Goal: Transaction & Acquisition: Purchase product/service

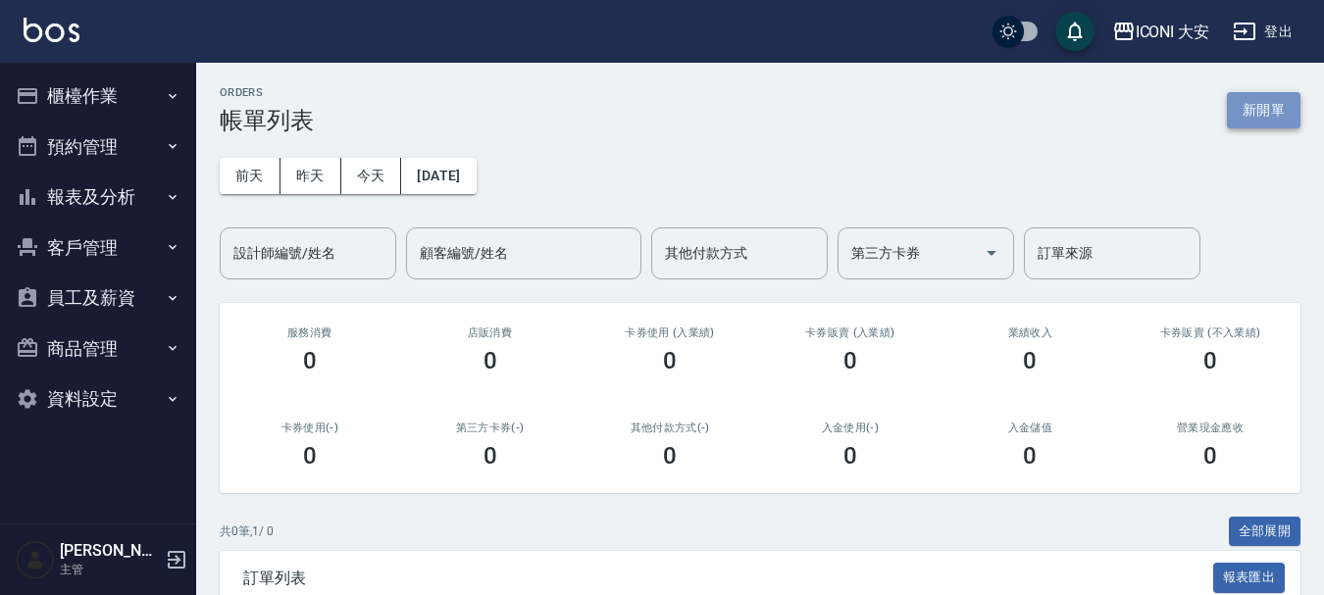
click at [1247, 96] on button "新開單" at bounding box center [1264, 110] width 74 height 36
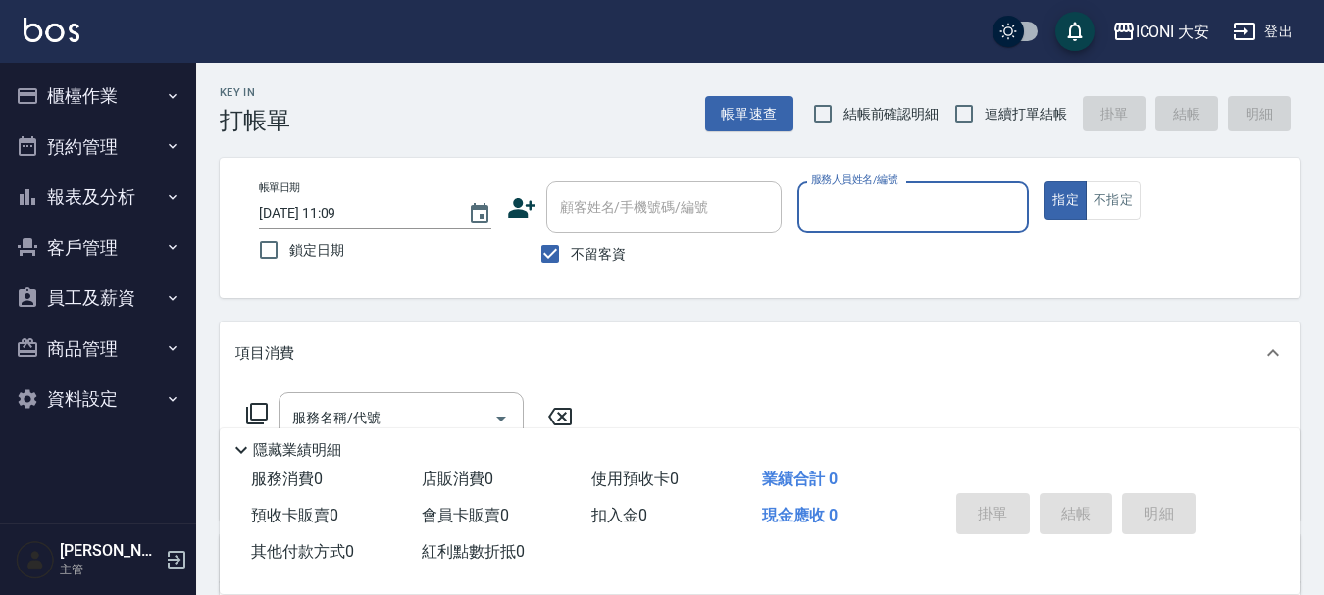
drag, startPoint x: 552, startPoint y: 258, endPoint x: 560, endPoint y: 214, distance: 44.8
click at [550, 239] on input "不留客資" at bounding box center [549, 253] width 41 height 41
checkbox input "false"
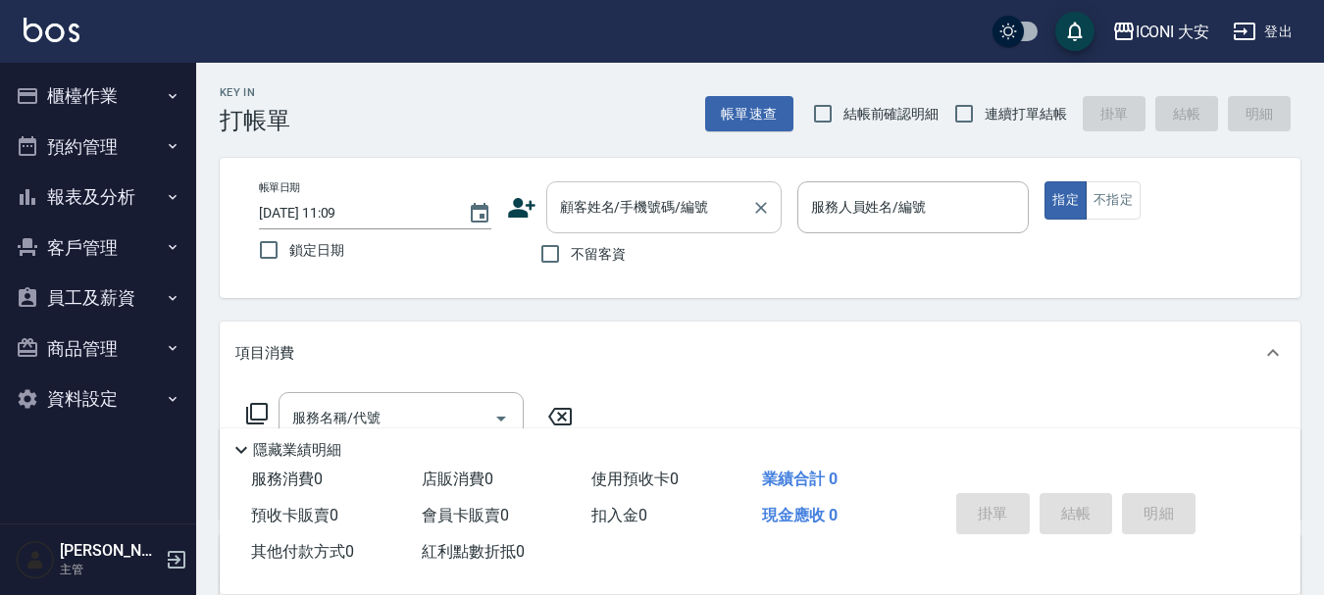
click at [561, 212] on div "顧客姓名/手機號碼/編號 顧客姓名/手機號碼/編號" at bounding box center [663, 207] width 235 height 52
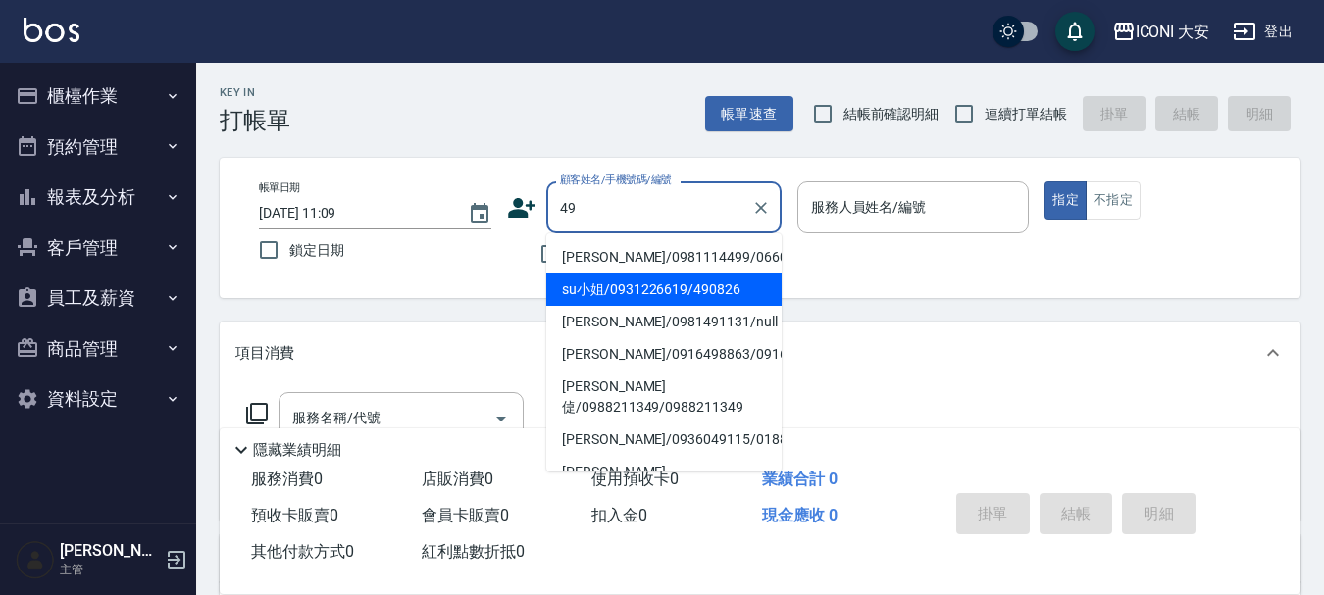
click at [596, 296] on li "su小姐/0931226619/490826" at bounding box center [663, 290] width 235 height 32
type input "su小姐/0931226619/490826"
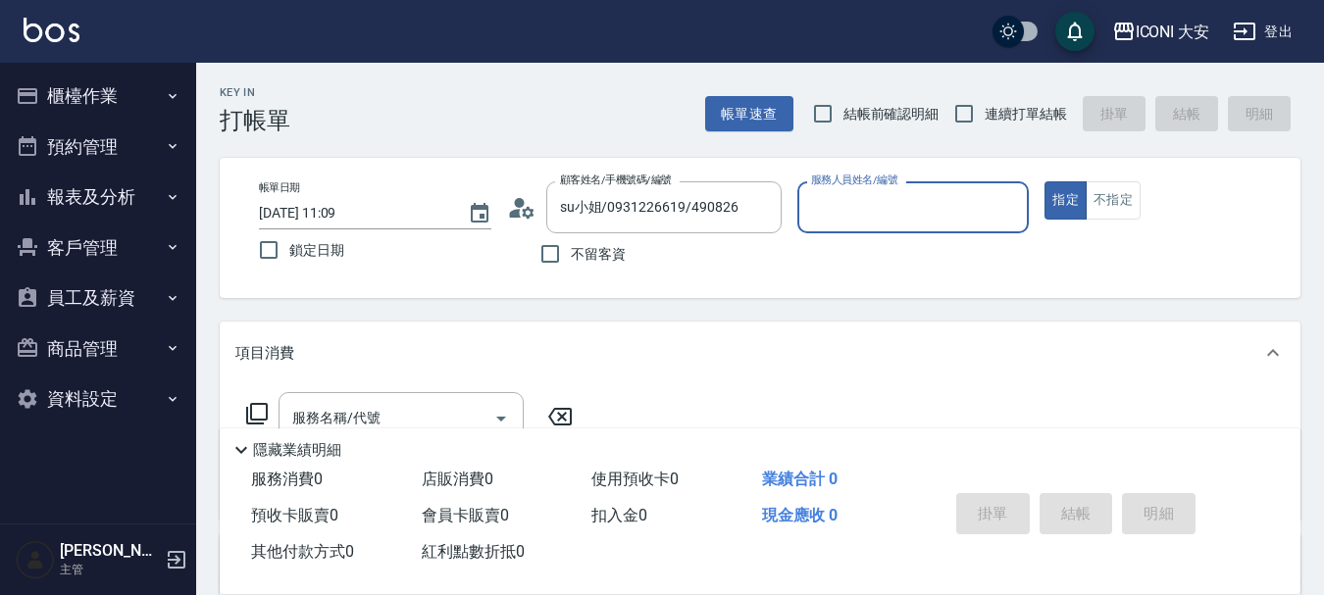
type input "Happy-9"
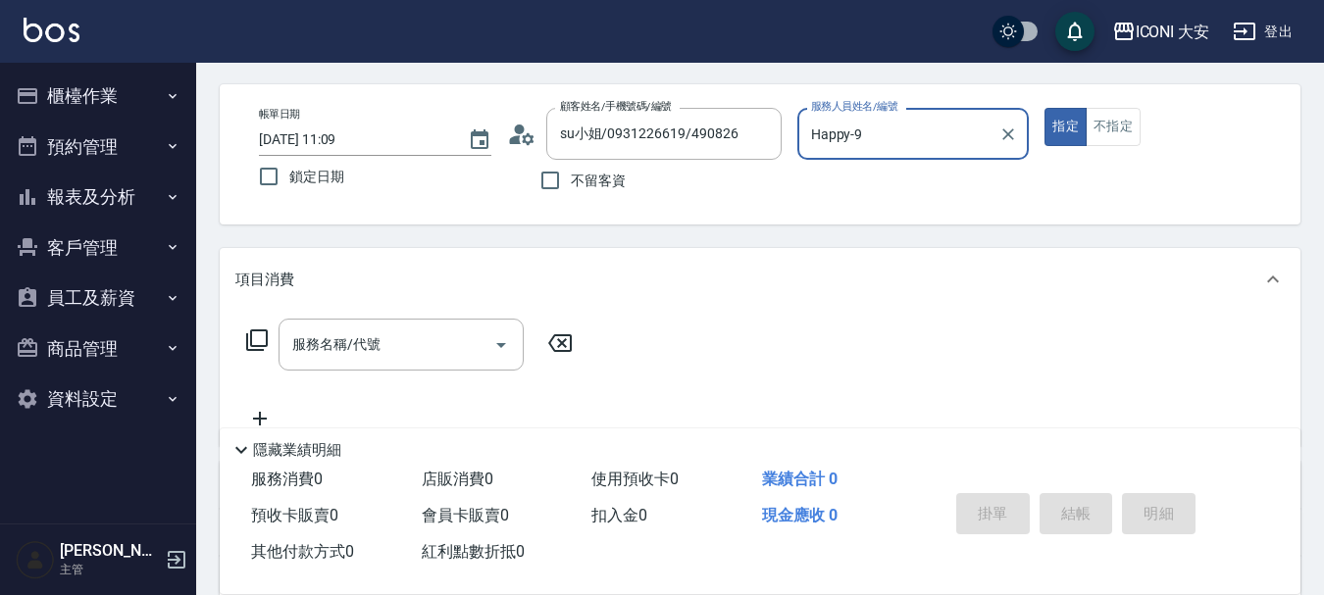
scroll to position [294, 0]
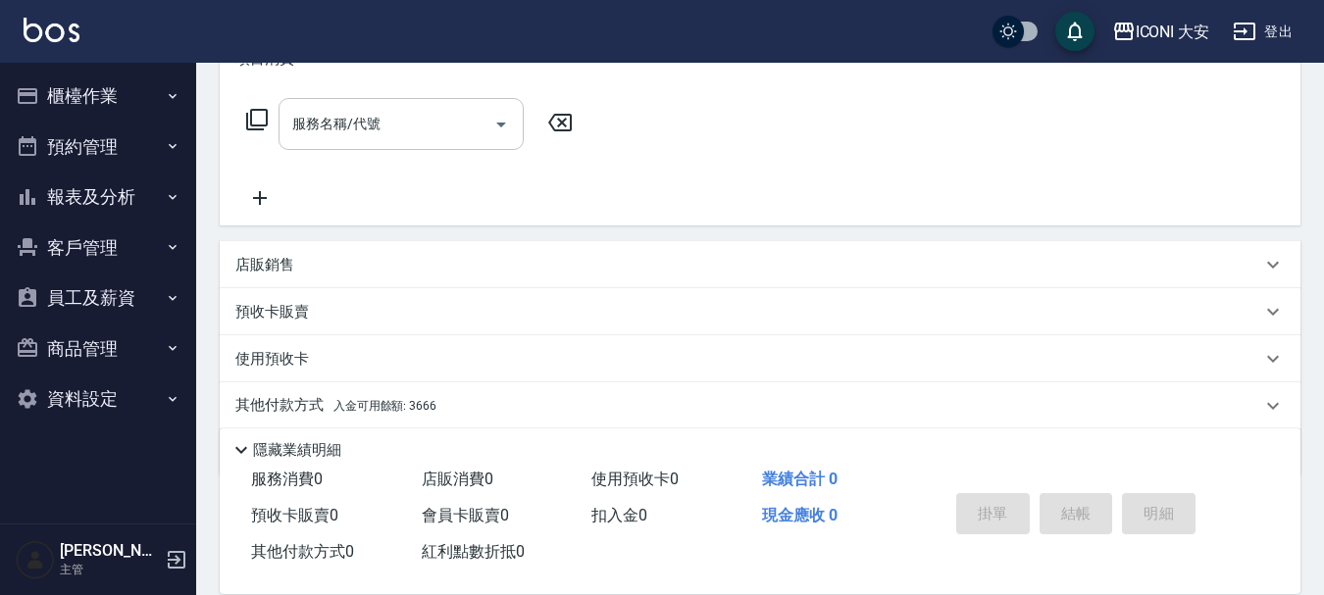
click at [371, 118] on div "服務名稱/代號 服務名稱/代號" at bounding box center [400, 124] width 245 height 52
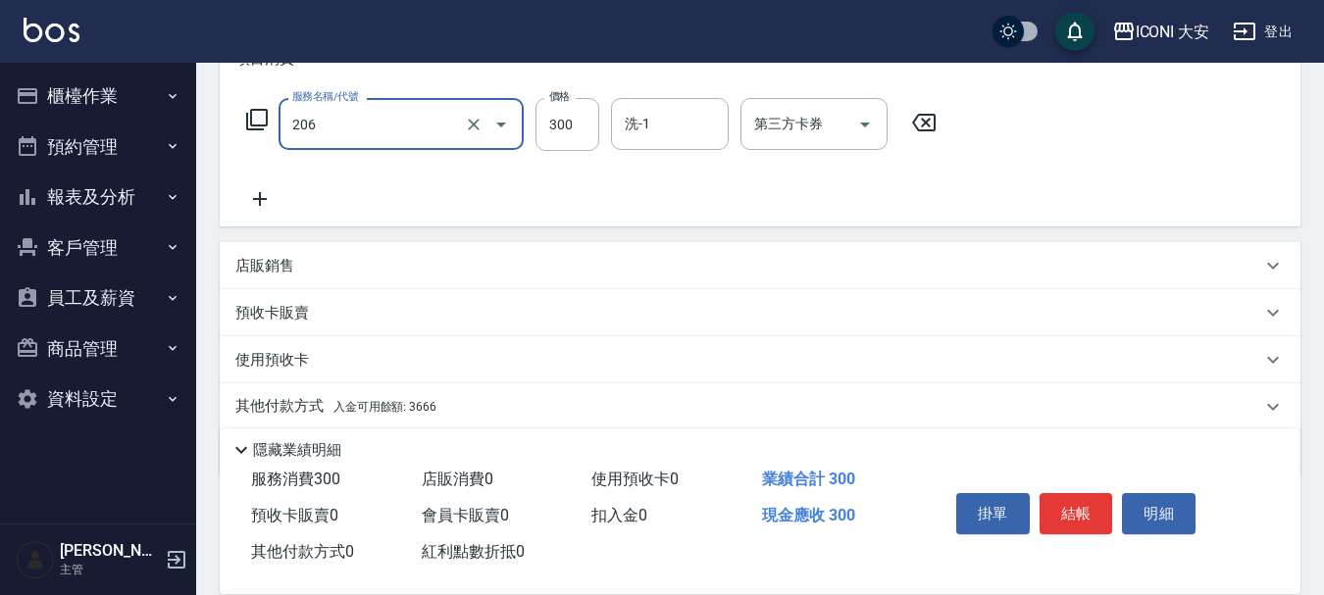
type input "洗髮(206)"
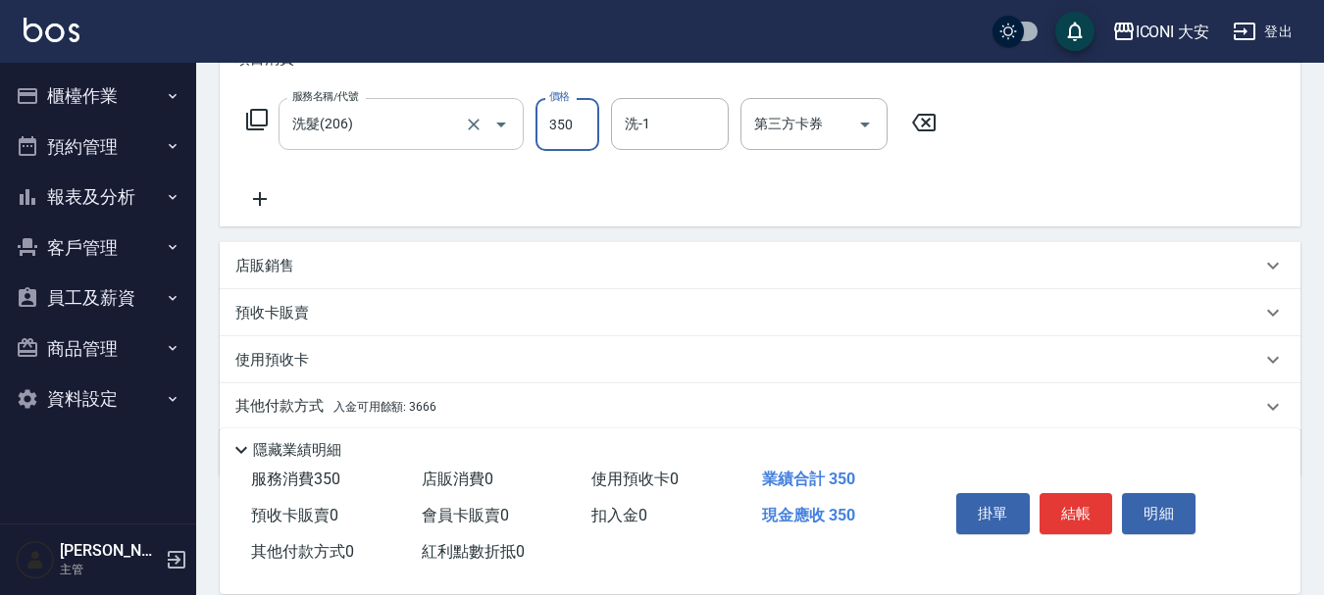
type input "350"
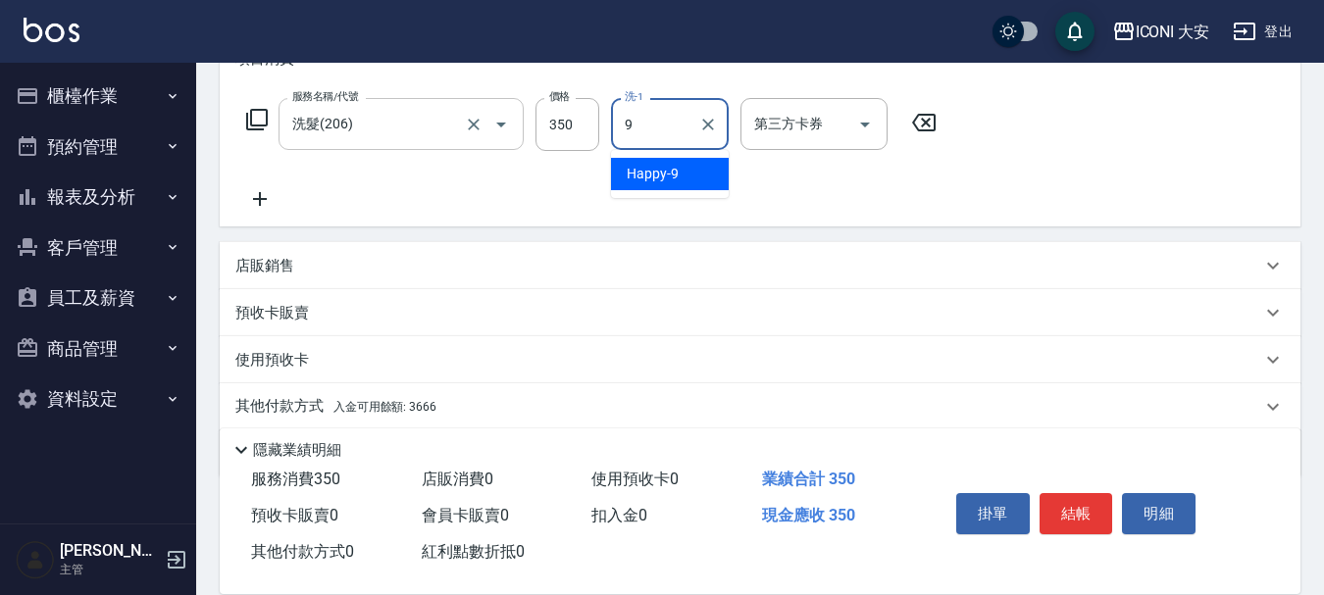
type input "Happy-9"
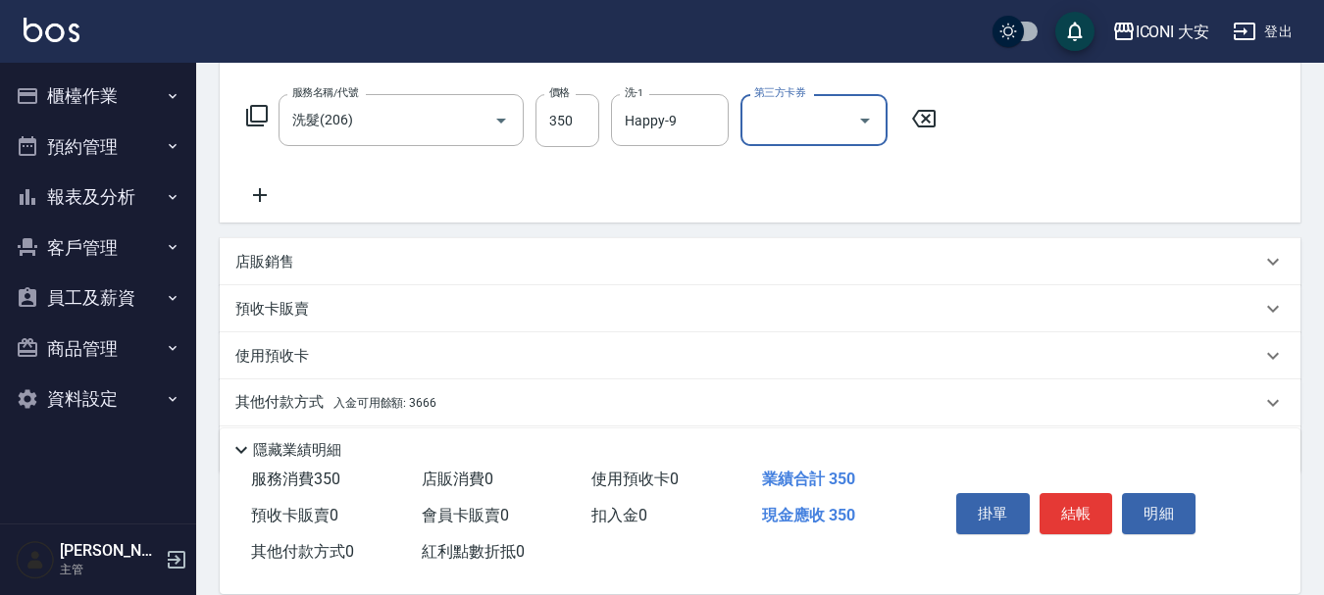
scroll to position [365, 0]
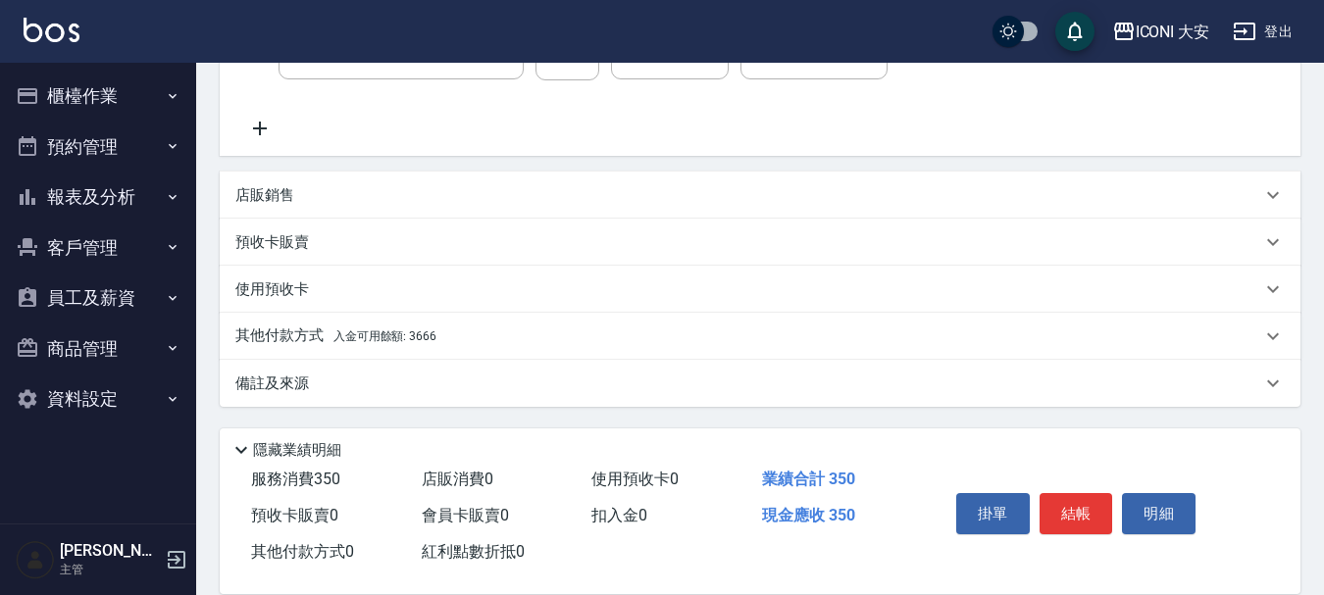
click at [435, 345] on div "其他付款方式 入金可用餘額: 3666" at bounding box center [748, 337] width 1026 height 22
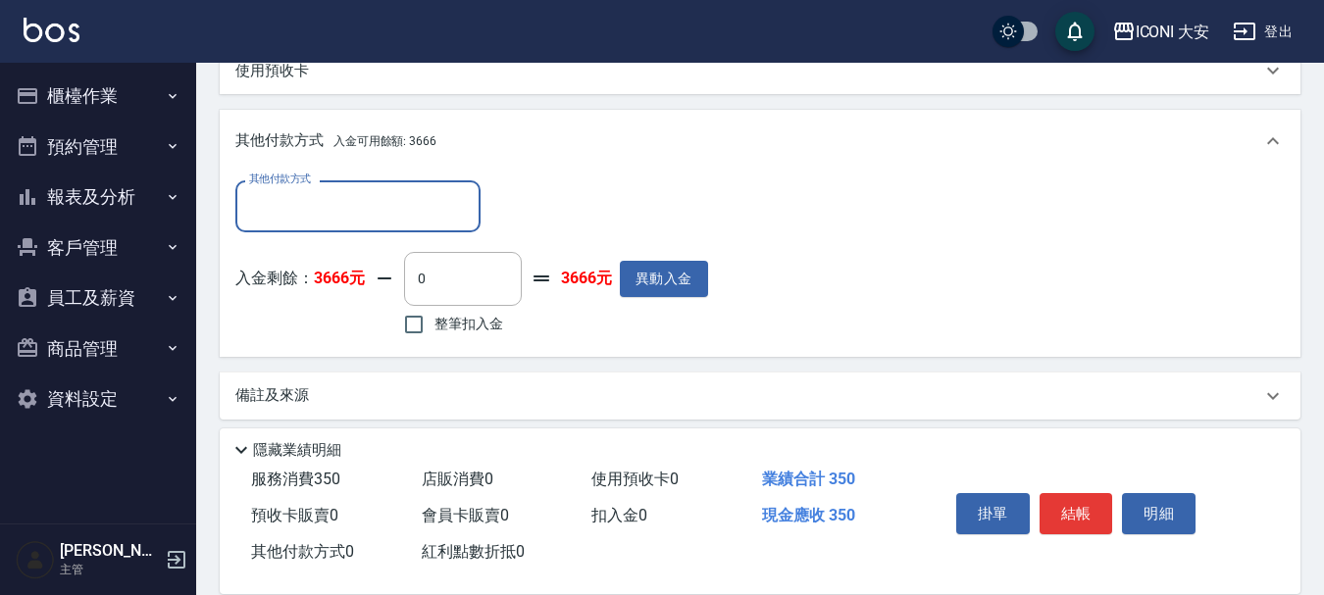
scroll to position [596, 0]
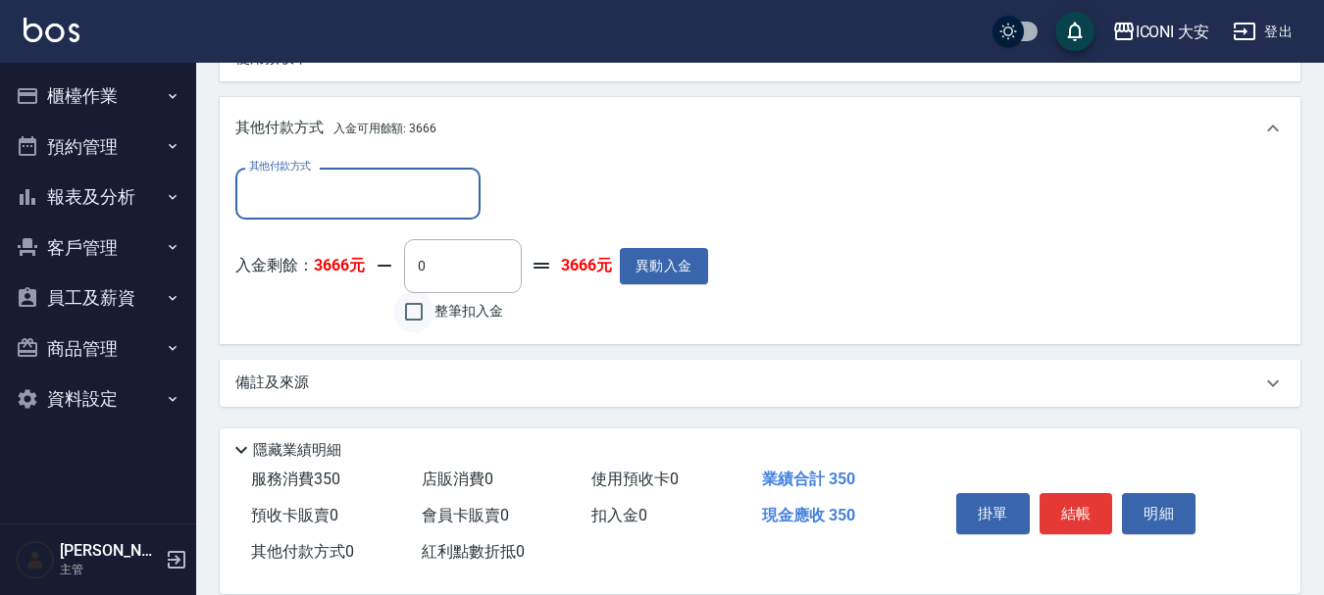
click at [419, 312] on input "整筆扣入金" at bounding box center [413, 311] width 41 height 41
checkbox input "true"
type input "350"
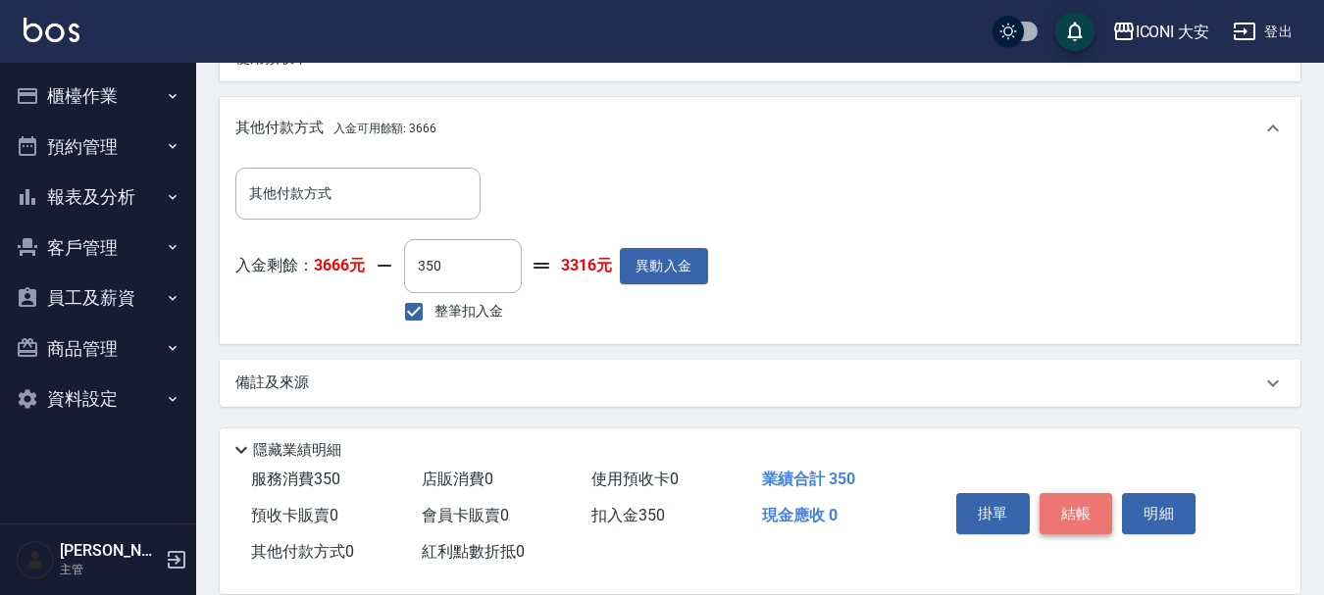
click at [1039, 498] on button "結帳" at bounding box center [1076, 513] width 74 height 41
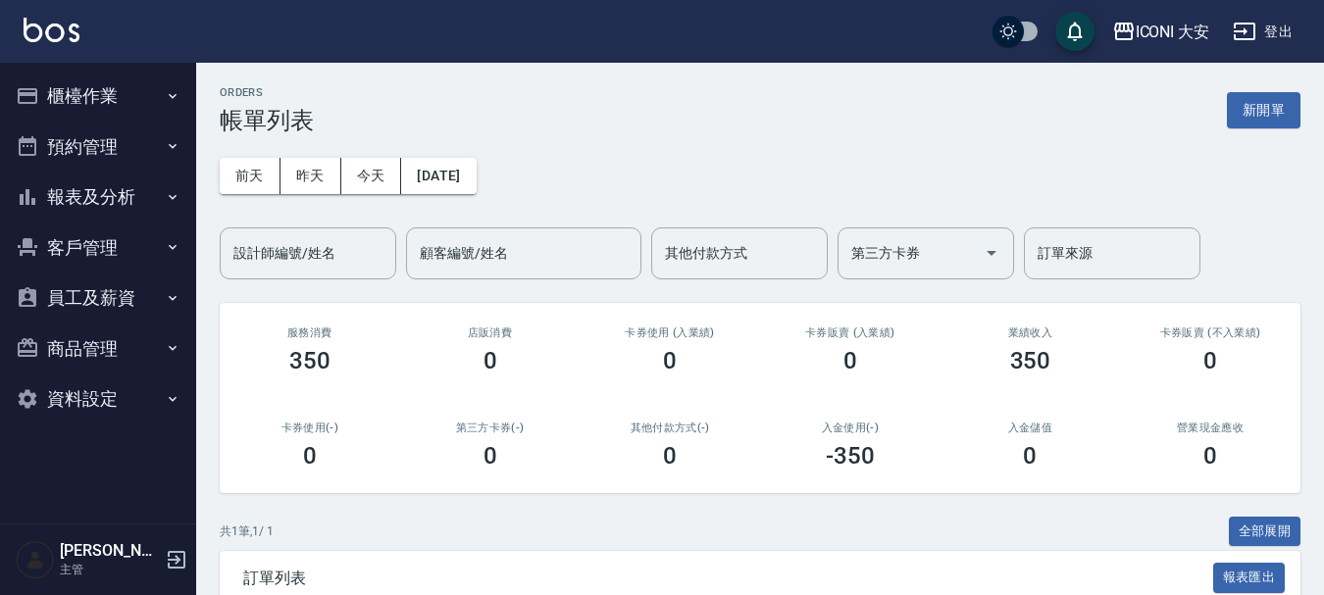
click at [175, 197] on icon "button" at bounding box center [173, 196] width 8 height 5
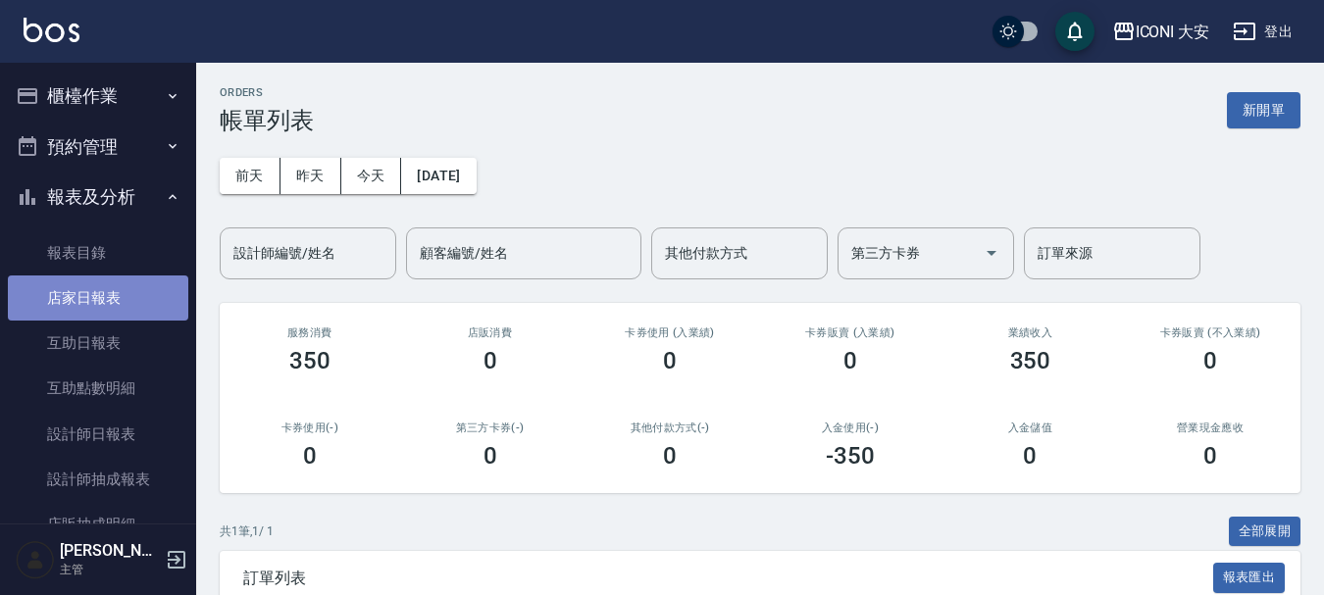
click at [113, 293] on link "店家日報表" at bounding box center [98, 298] width 180 height 45
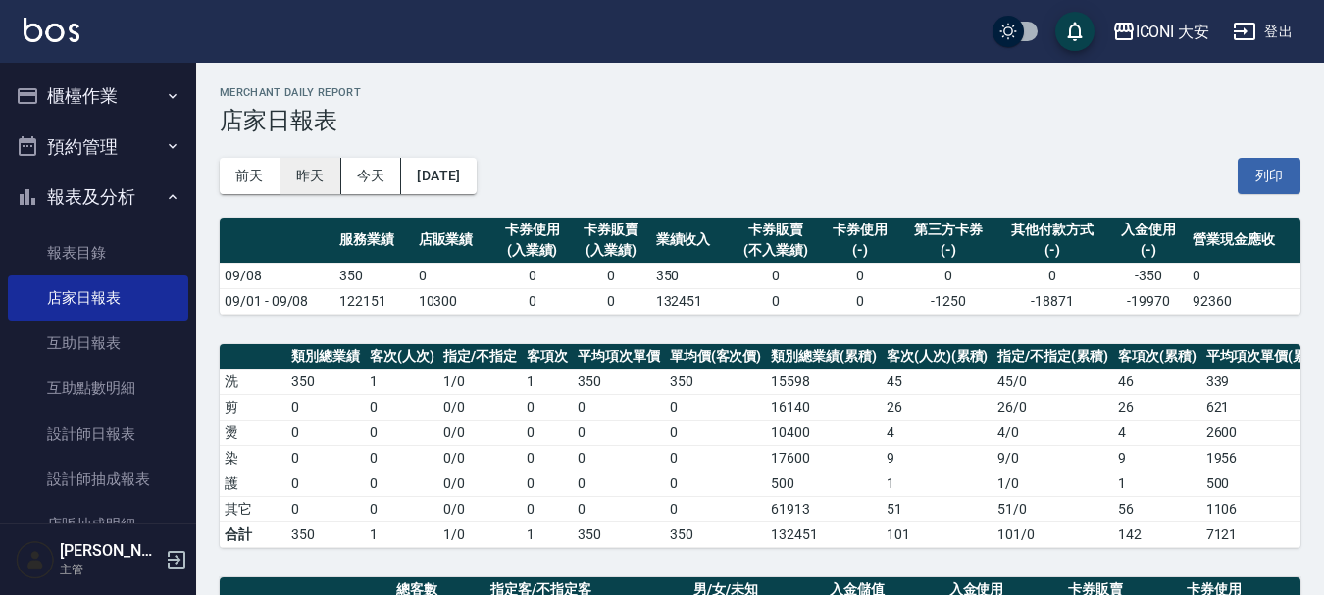
click at [318, 172] on button "昨天" at bounding box center [310, 176] width 61 height 36
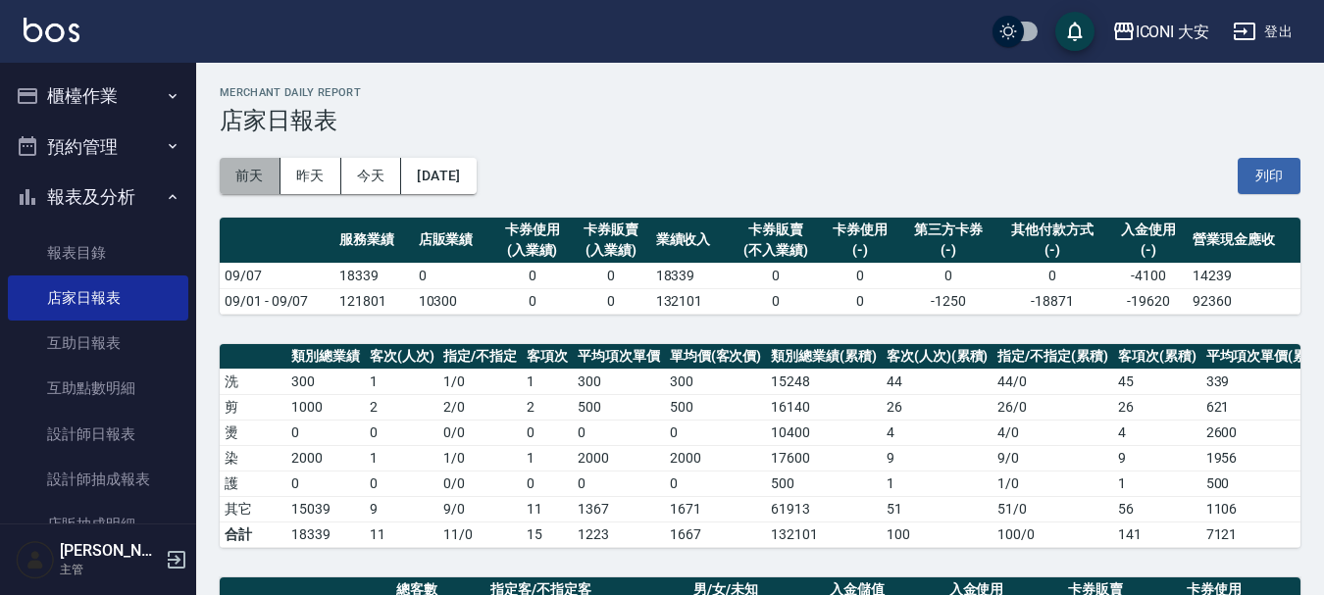
click at [256, 187] on button "前天" at bounding box center [250, 176] width 61 height 36
click at [115, 96] on button "櫃檯作業" at bounding box center [98, 96] width 180 height 51
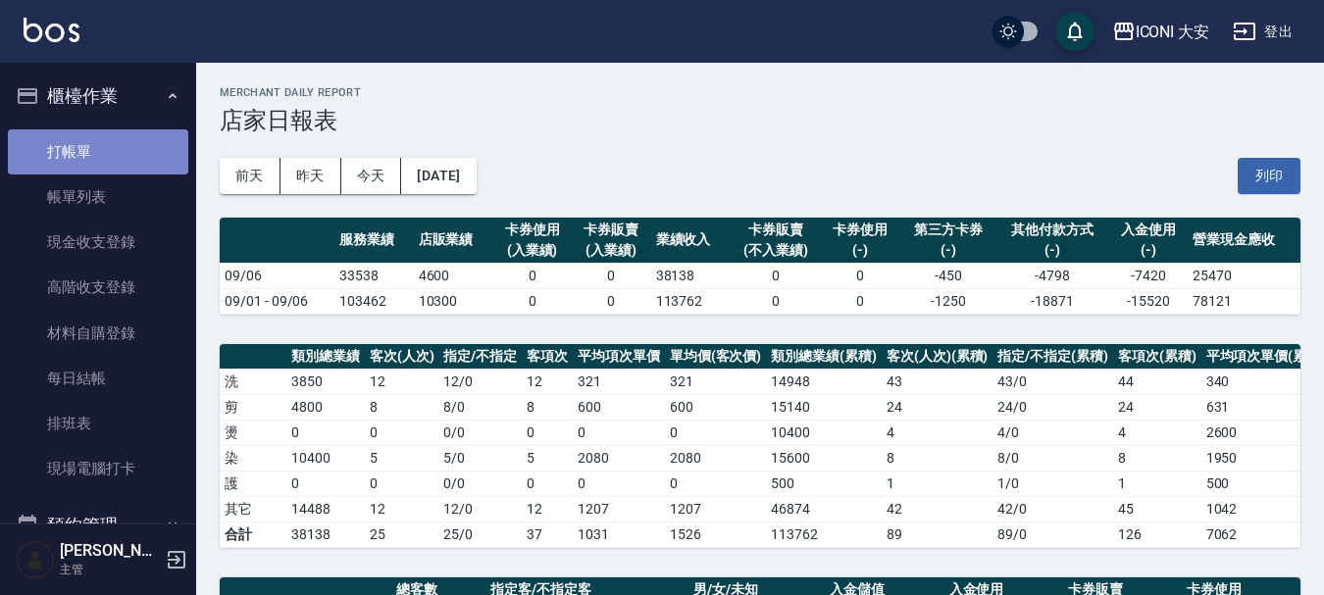
click at [99, 139] on link "打帳單" at bounding box center [98, 151] width 180 height 45
